Goal: Task Accomplishment & Management: Use online tool/utility

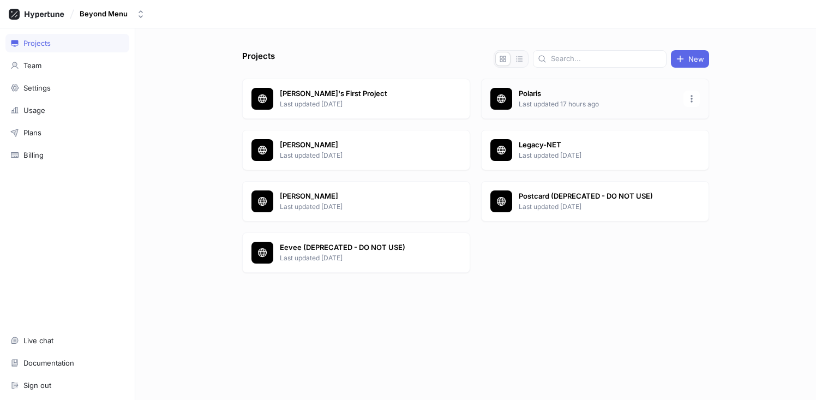
click at [555, 98] on p "Polaris" at bounding box center [598, 93] width 158 height 11
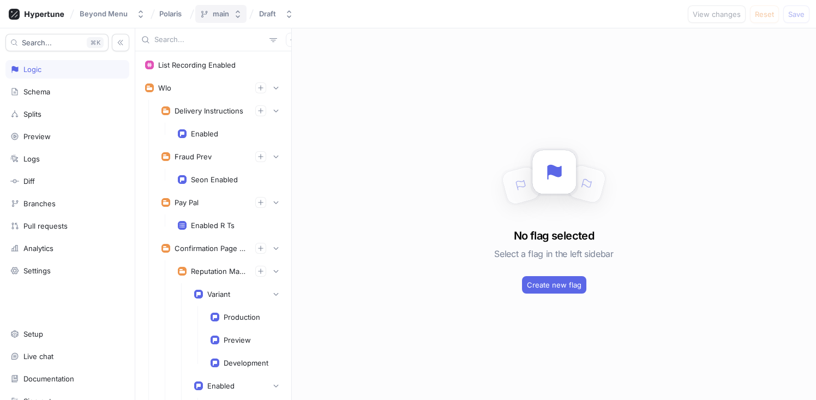
click at [241, 13] on button "main" at bounding box center [220, 14] width 51 height 18
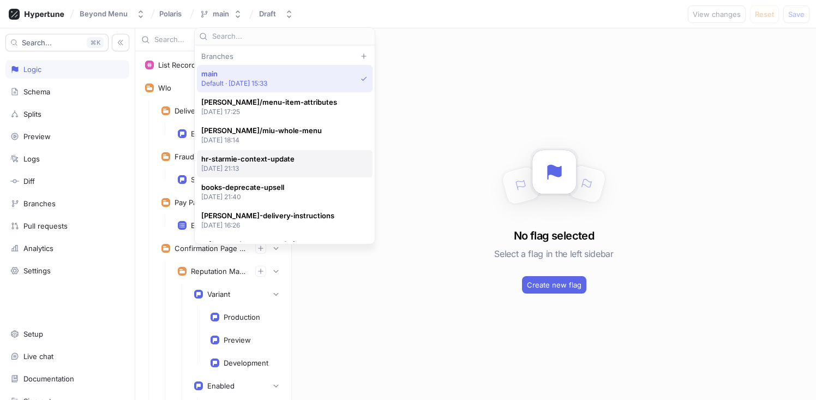
click at [263, 168] on p "[DATE] 21:13" at bounding box center [247, 168] width 93 height 9
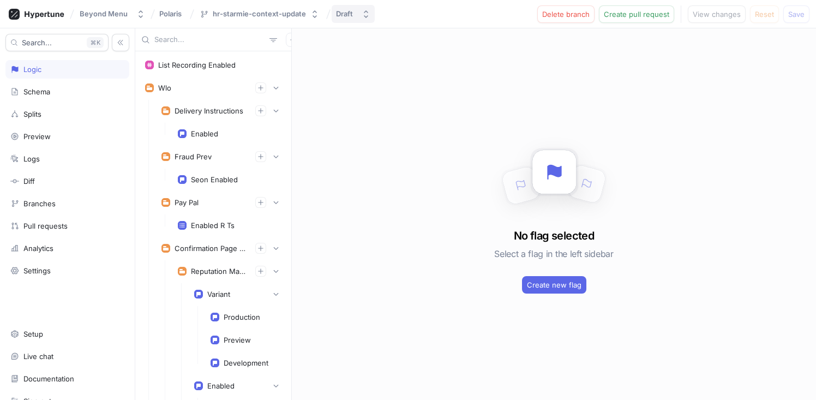
click at [365, 15] on icon "button" at bounding box center [366, 14] width 9 height 9
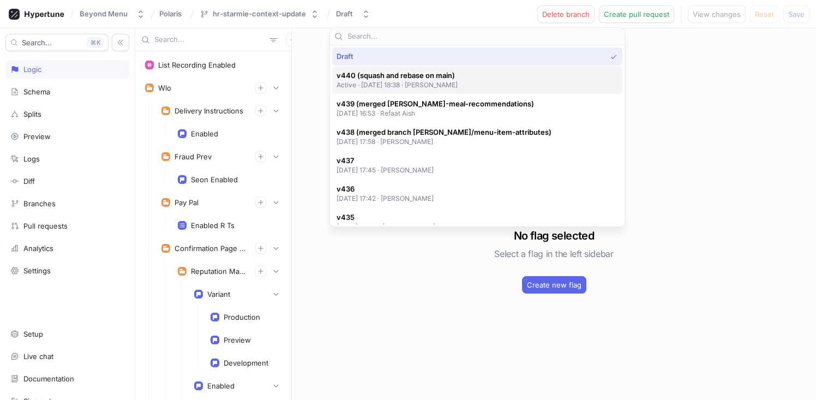
click at [380, 76] on span "v440 (squash and rebase on main)" at bounding box center [398, 75] width 122 height 9
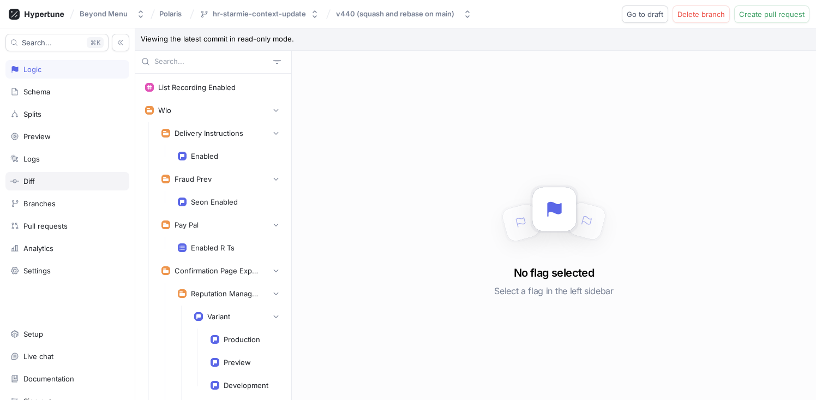
click at [45, 176] on div "Diff" at bounding box center [67, 181] width 124 height 19
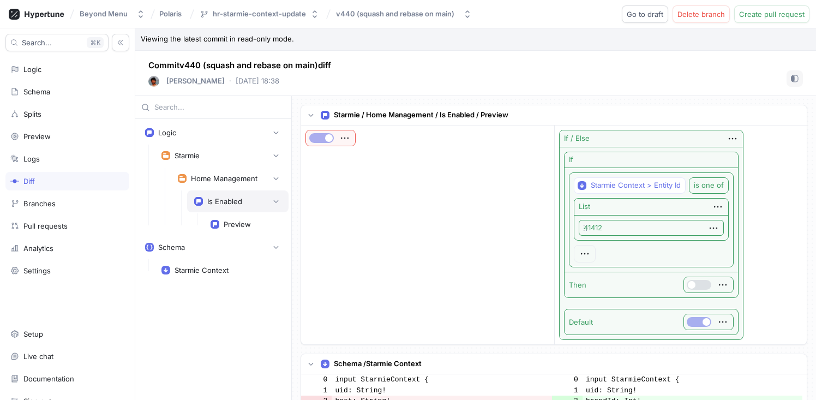
click at [238, 205] on div "Is Enabled" at bounding box center [224, 201] width 35 height 9
click at [355, 5] on button "v440 (squash and rebase on main)" at bounding box center [404, 14] width 145 height 18
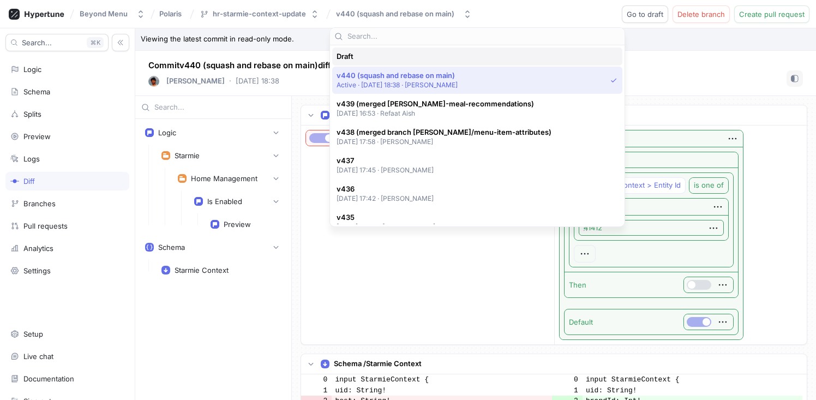
click at [385, 57] on div "Draft" at bounding box center [475, 56] width 276 height 9
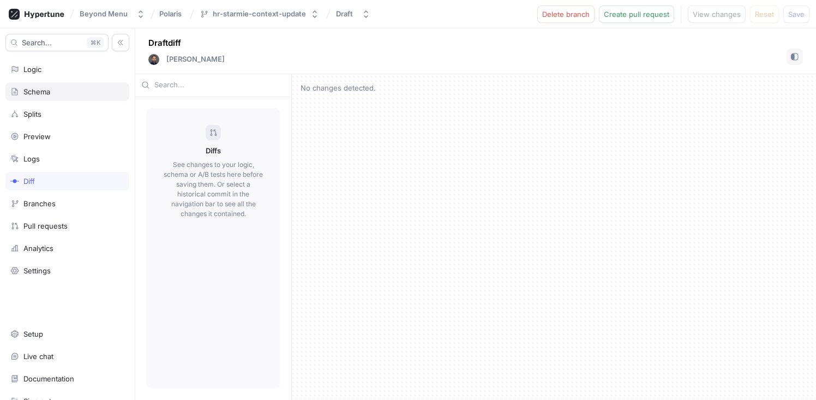
click at [55, 94] on div "Schema" at bounding box center [67, 91] width 114 height 9
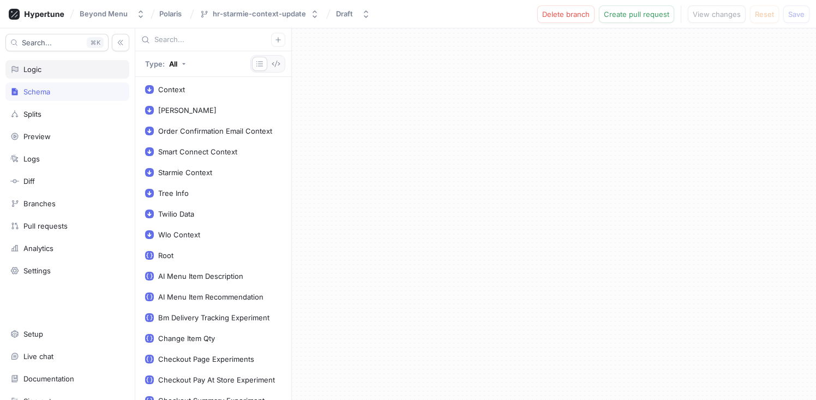
click at [74, 72] on div "Logic" at bounding box center [67, 69] width 114 height 9
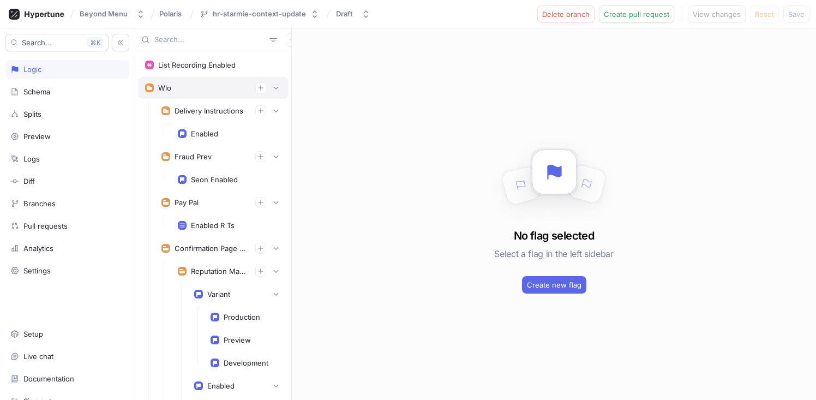
click at [274, 84] on div "Wlo" at bounding box center [213, 88] width 151 height 22
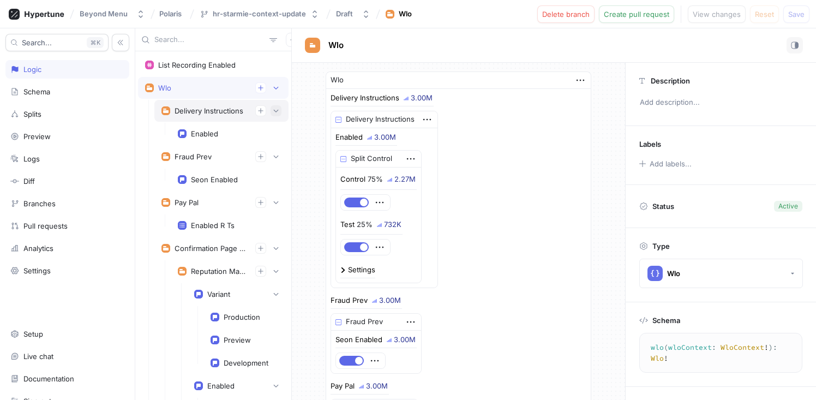
scroll to position [26, 0]
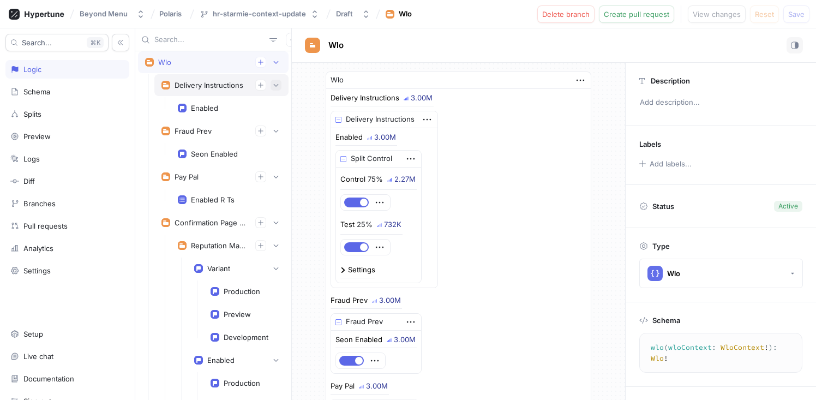
click at [273, 86] on icon "button" at bounding box center [276, 85] width 7 height 7
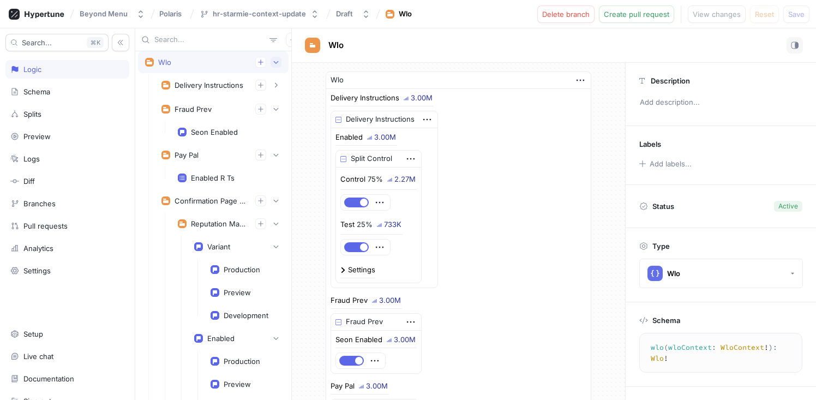
click at [271, 63] on button "button" at bounding box center [276, 62] width 11 height 11
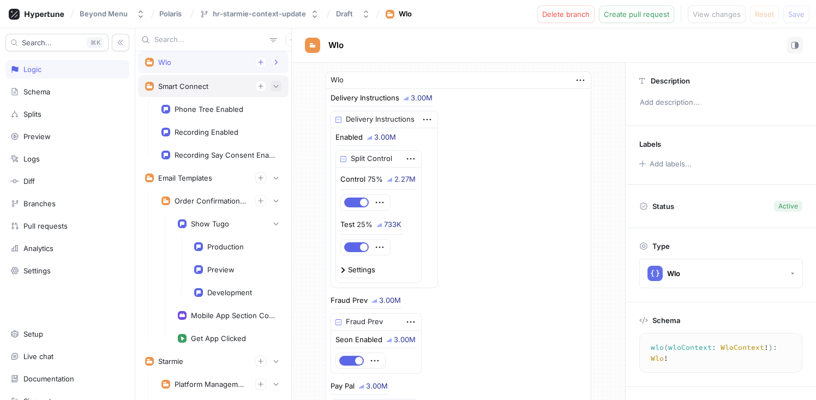
click at [273, 87] on icon "button" at bounding box center [276, 86] width 7 height 7
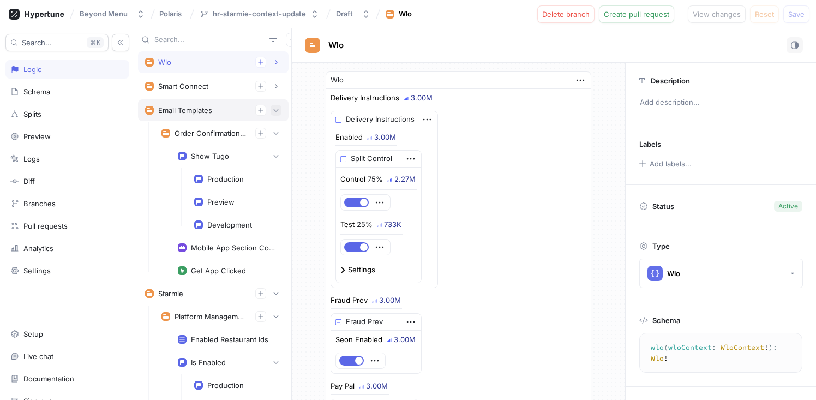
click at [273, 108] on icon "button" at bounding box center [276, 110] width 7 height 7
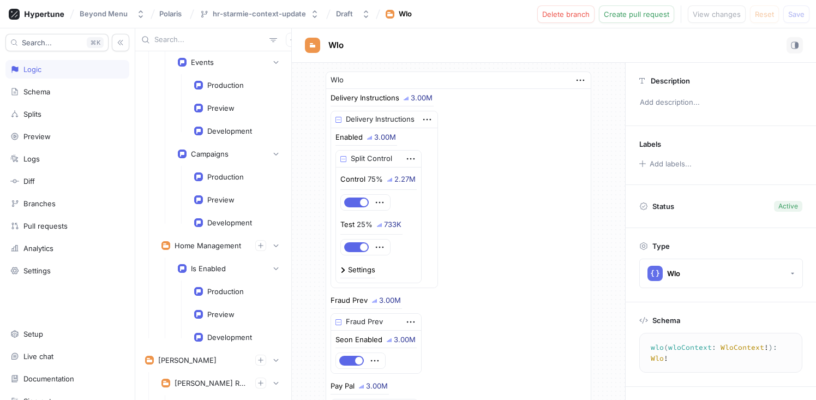
scroll to position [458, 0]
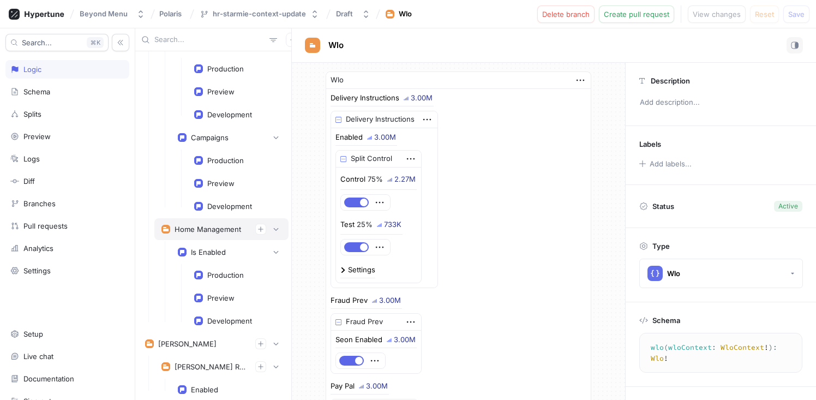
click at [212, 230] on div "Home Management" at bounding box center [208, 229] width 67 height 9
type textarea "homeManagement: HomeManagement!"
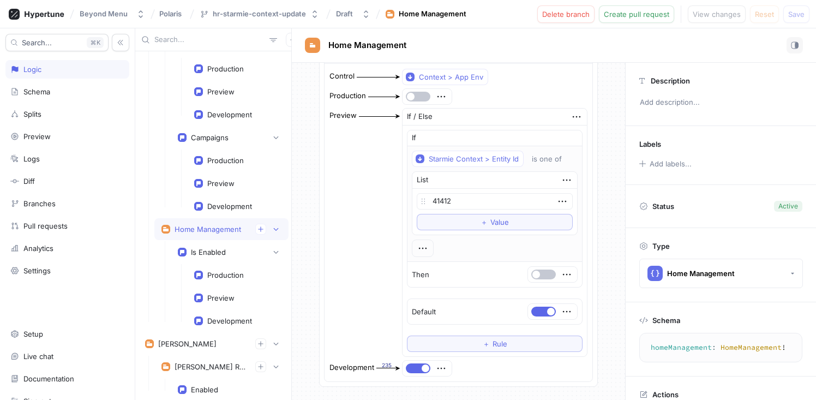
scroll to position [62, 0]
click at [439, 99] on icon "button" at bounding box center [441, 99] width 12 height 12
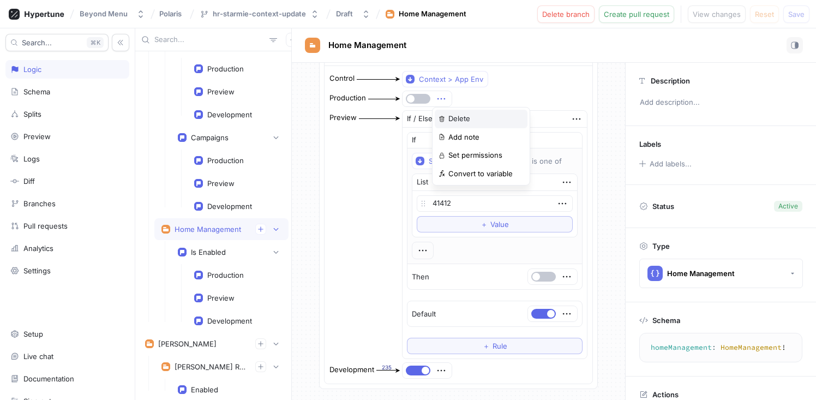
click at [453, 117] on p "Delete" at bounding box center [460, 119] width 22 height 11
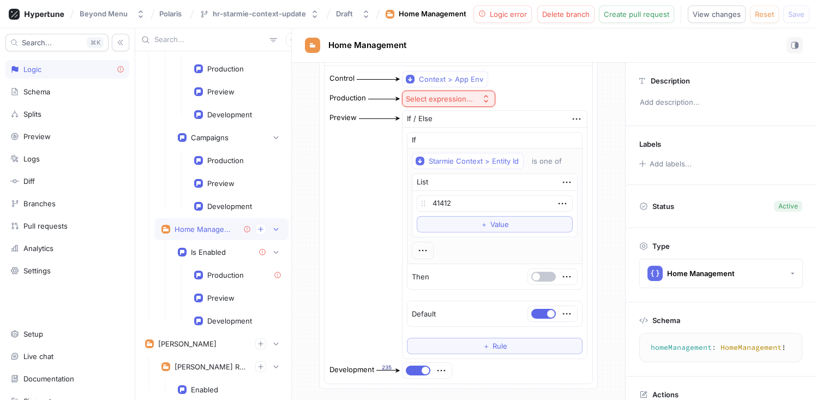
click at [456, 100] on div "Select expression..." at bounding box center [439, 98] width 67 height 9
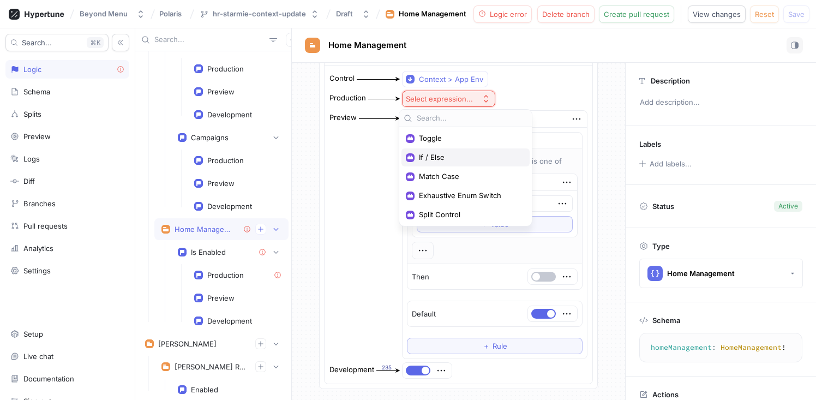
click at [452, 153] on span "If / Else" at bounding box center [469, 157] width 101 height 9
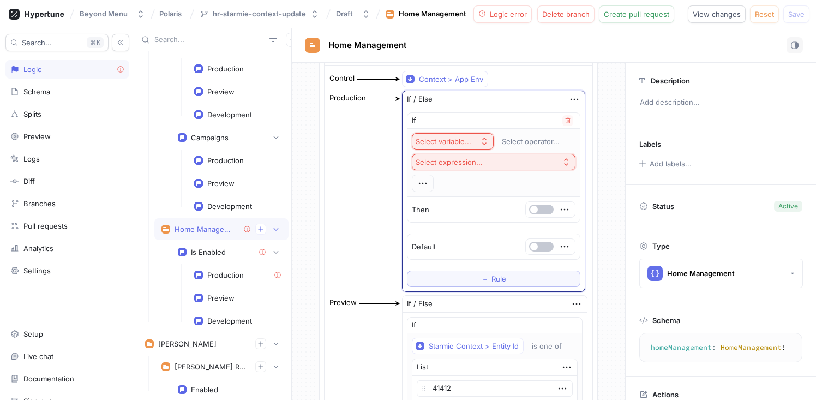
click at [463, 137] on div "Select variable..." at bounding box center [444, 141] width 56 height 9
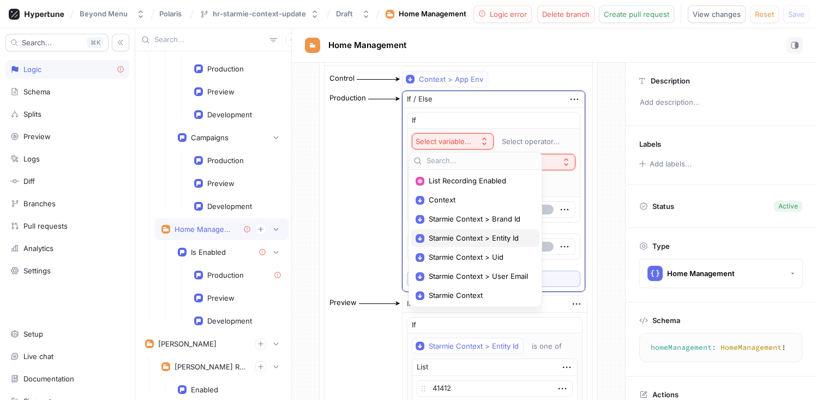
click at [475, 235] on span "Starmie Context > Entity Id" at bounding box center [479, 238] width 101 height 9
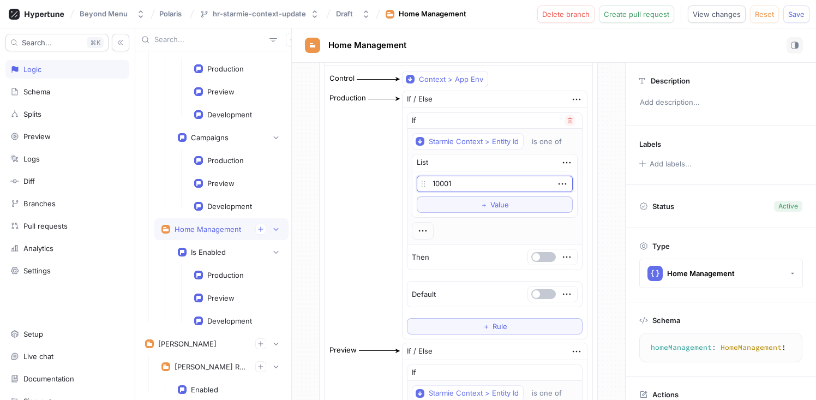
type input "10001"
click at [541, 258] on button "button" at bounding box center [544, 257] width 25 height 10
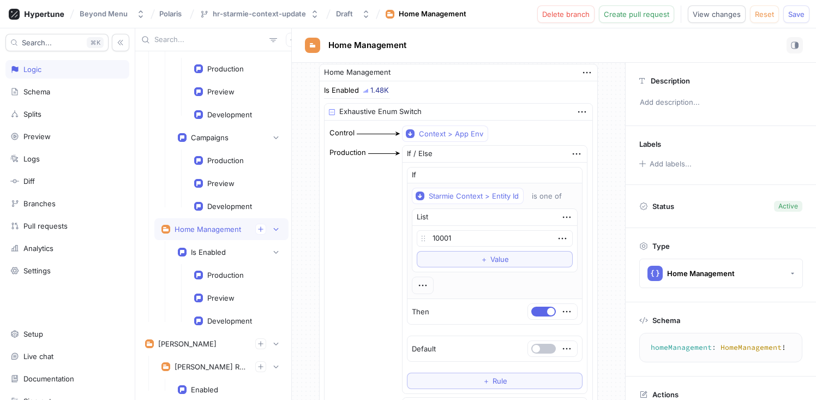
scroll to position [0, 0]
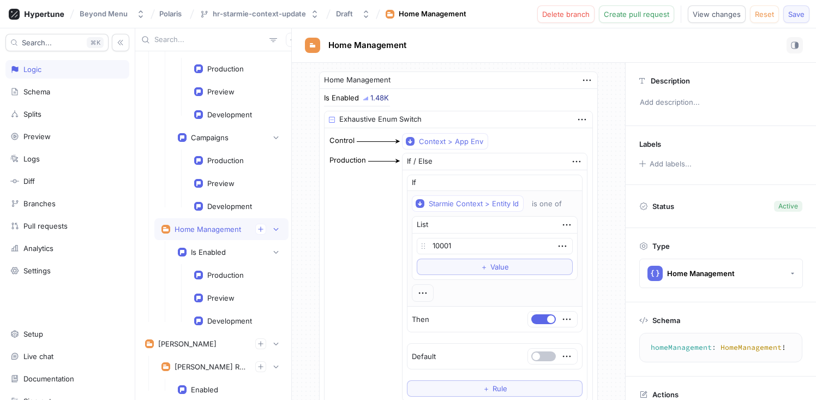
click at [797, 18] on button "Save" at bounding box center [797, 13] width 26 height 17
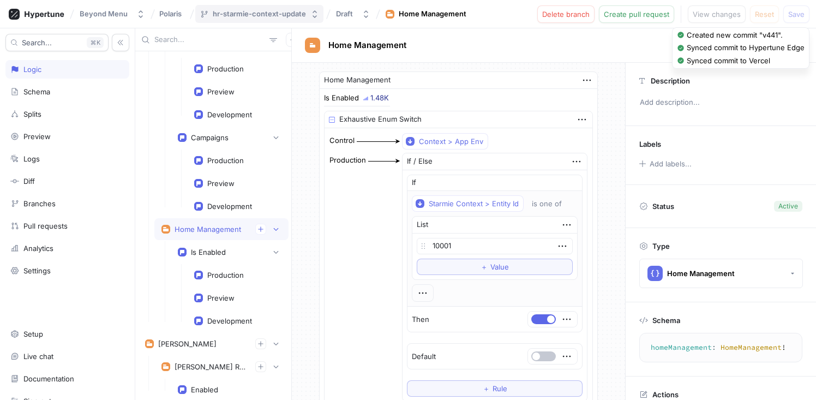
click at [254, 13] on div "hr-starmie-context-update" at bounding box center [259, 13] width 93 height 9
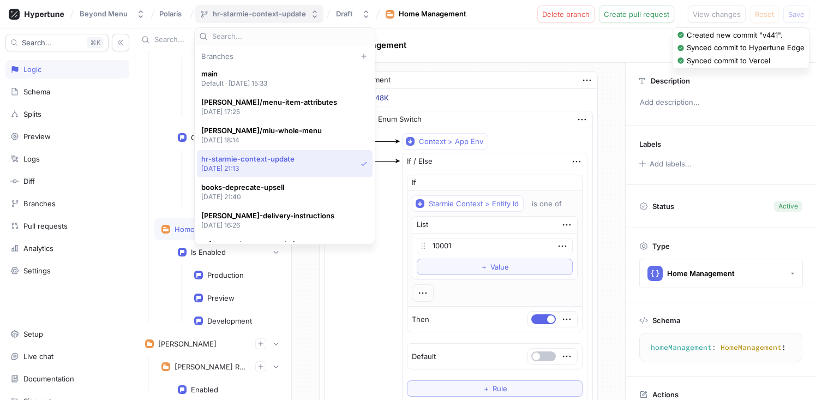
scroll to position [77, 0]
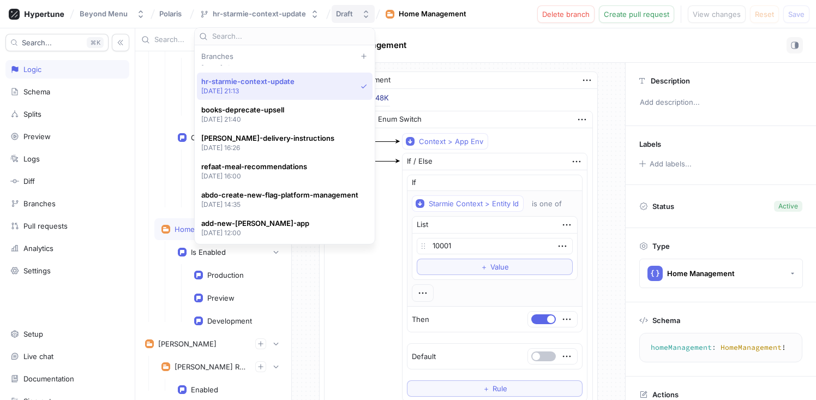
click at [342, 13] on div "Draft" at bounding box center [344, 13] width 17 height 9
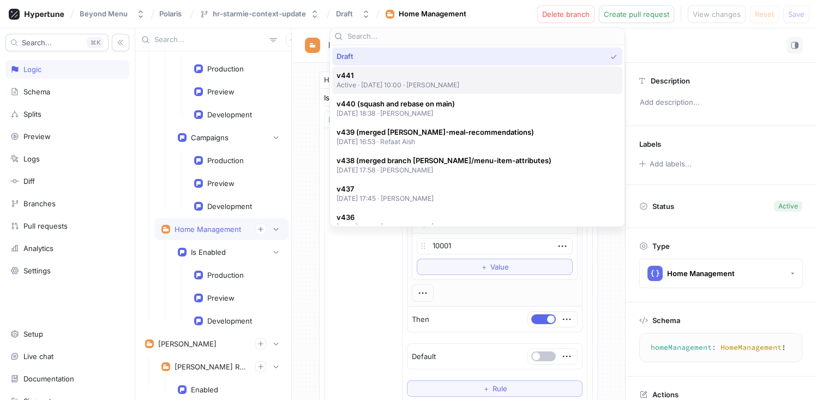
click at [398, 88] on p "Active ‧ [DATE] 10:00 ‧ [PERSON_NAME]" at bounding box center [398, 84] width 123 height 9
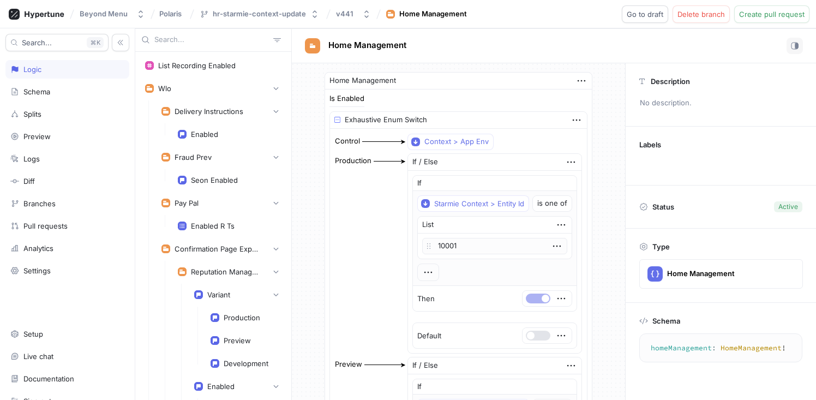
scroll to position [4214, 0]
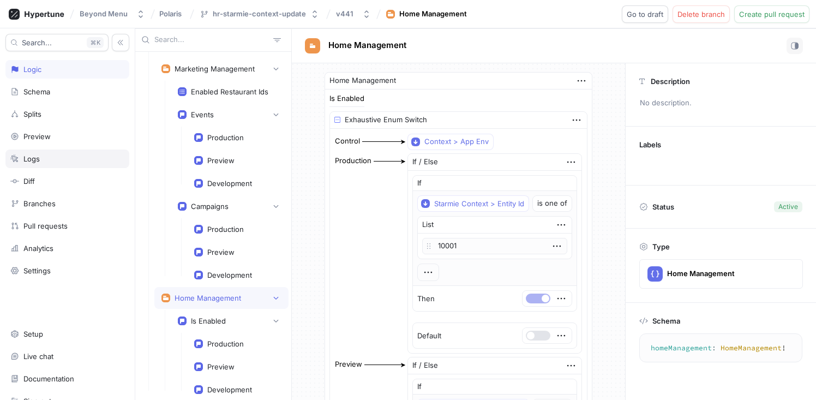
click at [34, 155] on div "Logs" at bounding box center [31, 158] width 16 height 9
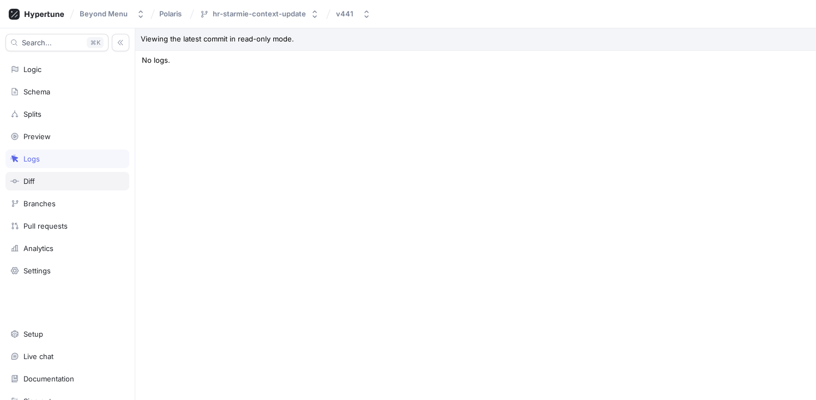
click at [31, 180] on div "Diff" at bounding box center [28, 181] width 11 height 9
